Goal: Transaction & Acquisition: Purchase product/service

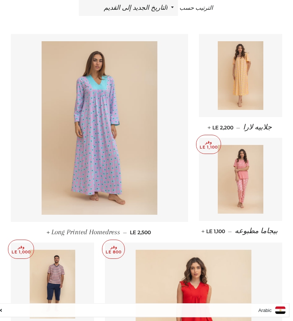
scroll to position [245, 0]
click at [243, 64] on img at bounding box center [241, 75] width 46 height 69
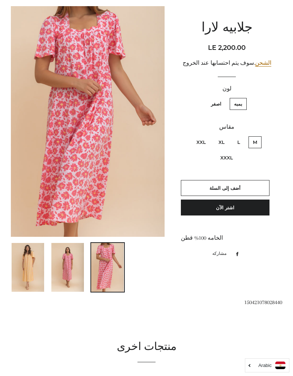
scroll to position [81, 0]
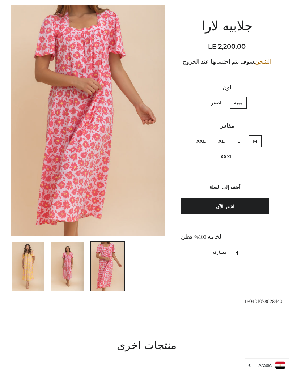
click at [30, 248] on img at bounding box center [28, 266] width 33 height 49
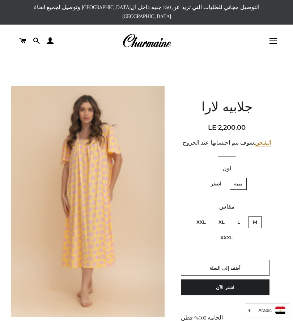
scroll to position [0, 0]
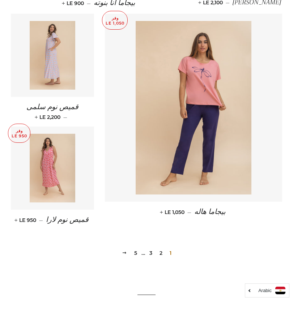
scroll to position [899, 0]
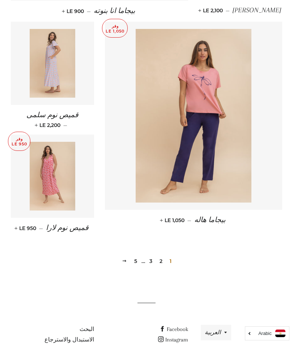
scroll to position [894, 0]
